Goal: Register for event/course

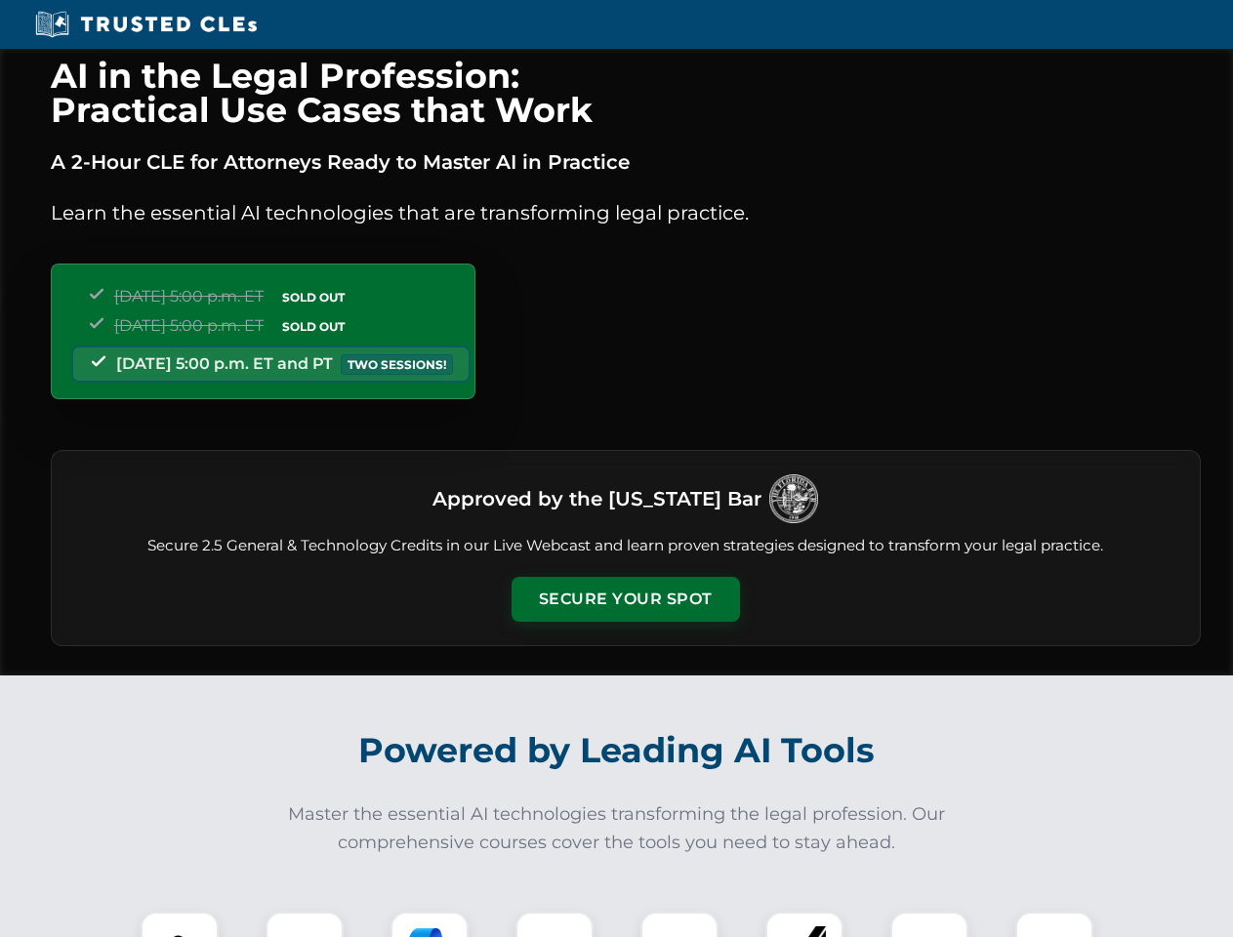
click at [625, 600] on button "Secure Your Spot" at bounding box center [626, 599] width 228 height 45
click at [180, 925] on img at bounding box center [179, 951] width 57 height 57
